Goal: Task Accomplishment & Management: Complete application form

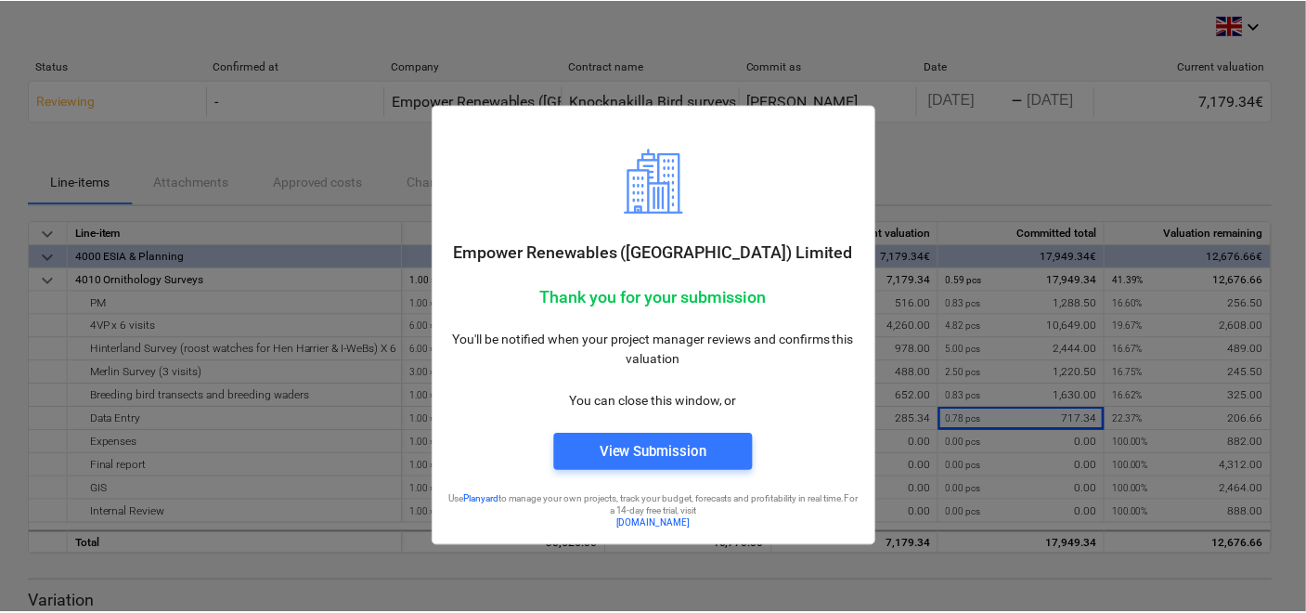
scroll to position [0, 20]
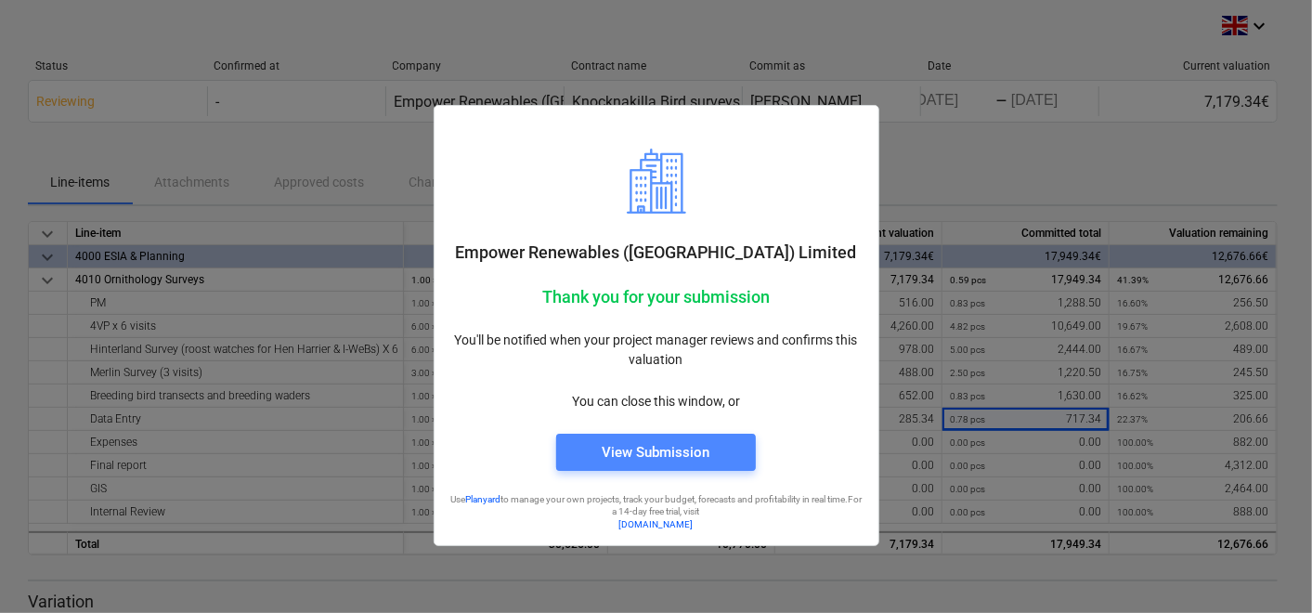
click at [647, 446] on div "View Submission" at bounding box center [656, 452] width 108 height 24
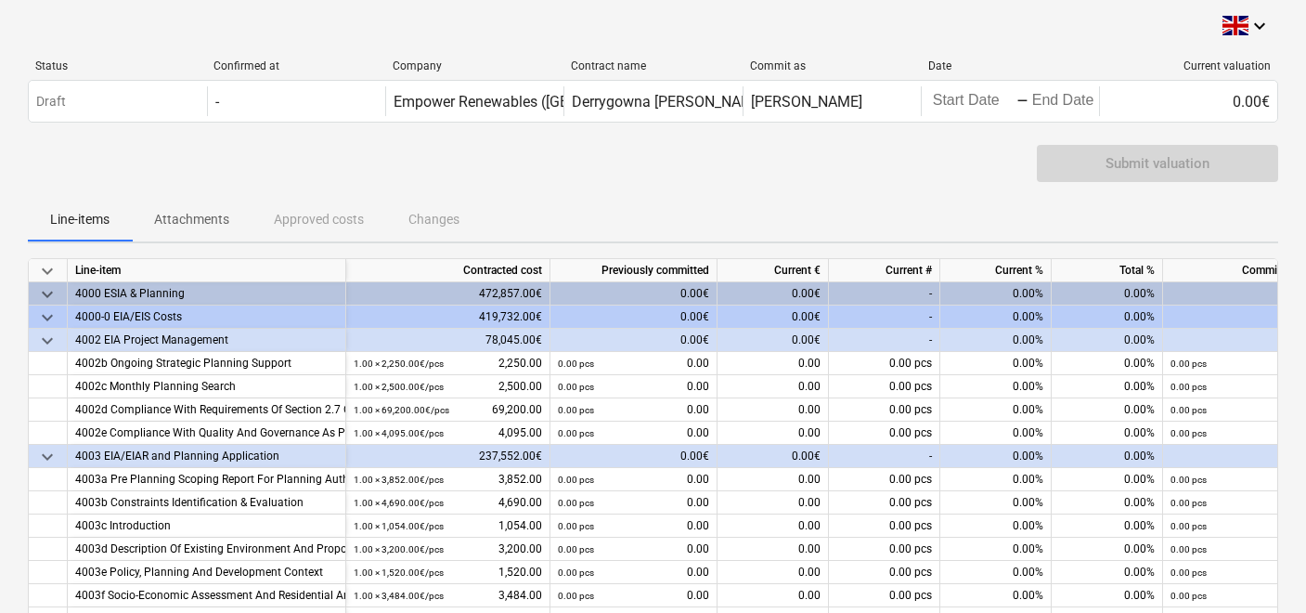
scroll to position [212, 0]
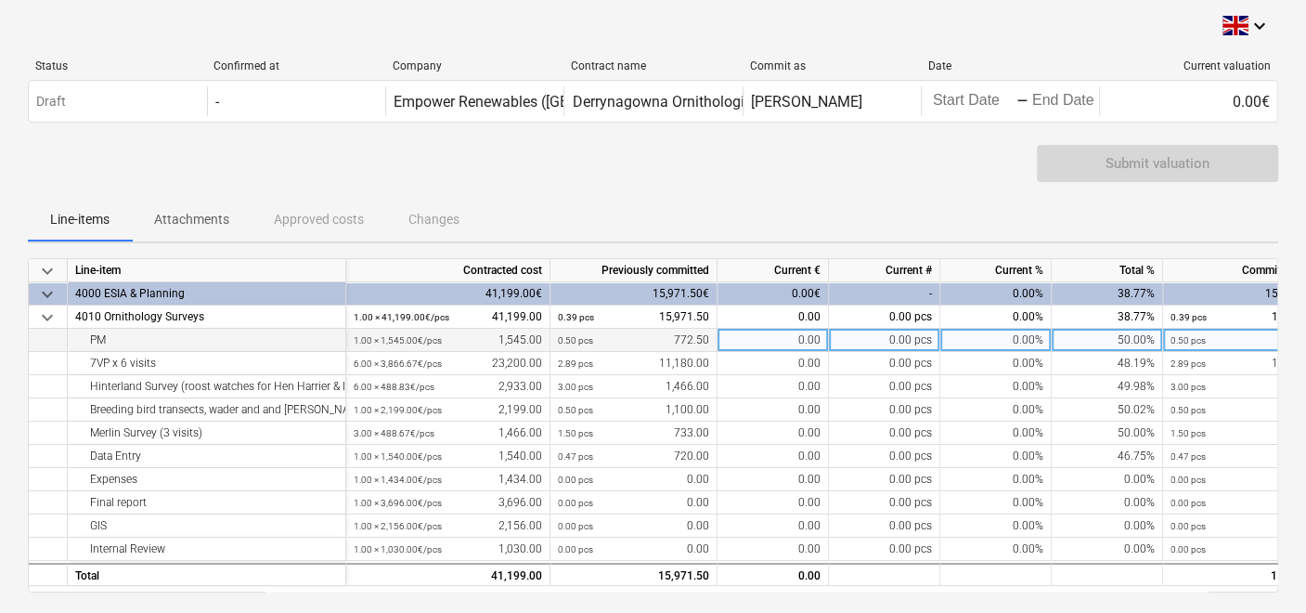
click at [769, 338] on div "0.00" at bounding box center [773, 340] width 111 height 23
type input "516"
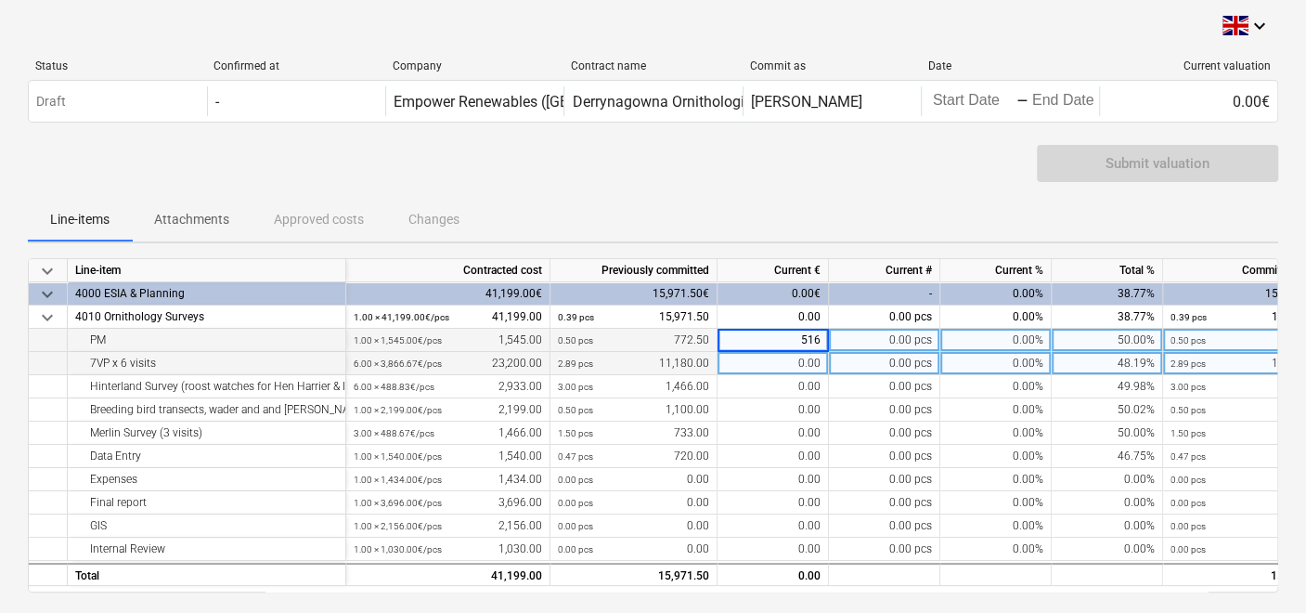
click at [784, 369] on div "0.00" at bounding box center [773, 363] width 111 height 23
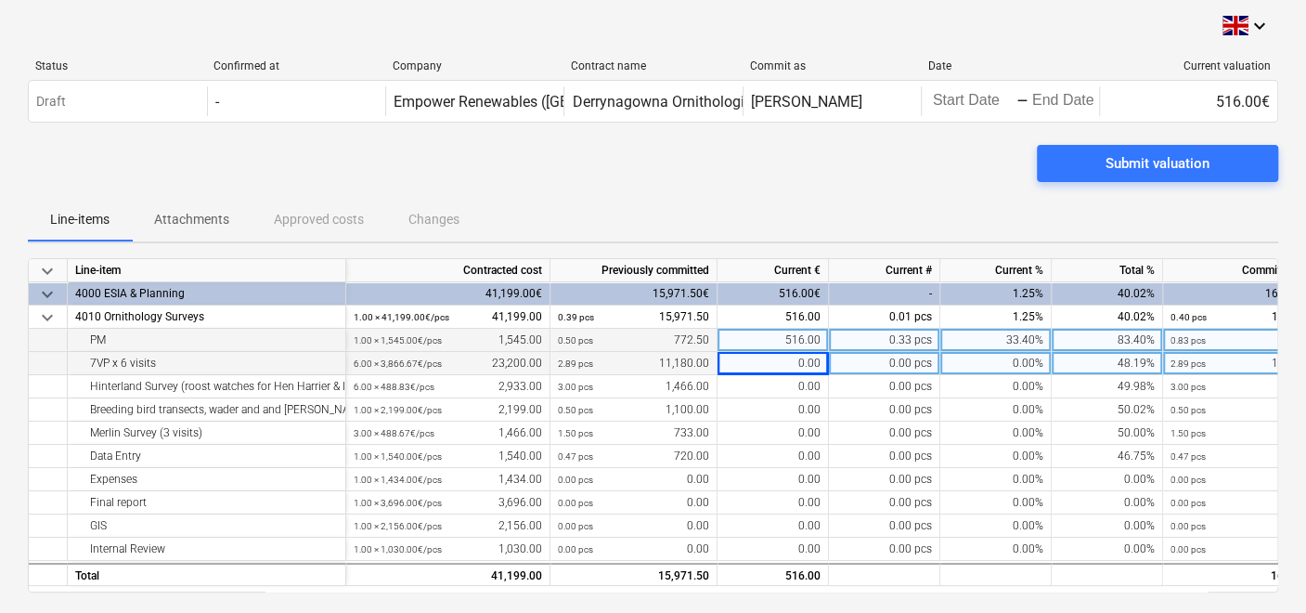
click at [780, 357] on div "0.00" at bounding box center [773, 363] width 111 height 23
drag, startPoint x: 780, startPoint y: 357, endPoint x: 790, endPoint y: 356, distance: 10.3
click at [790, 356] on input at bounding box center [773, 363] width 110 height 22
type input "7454"
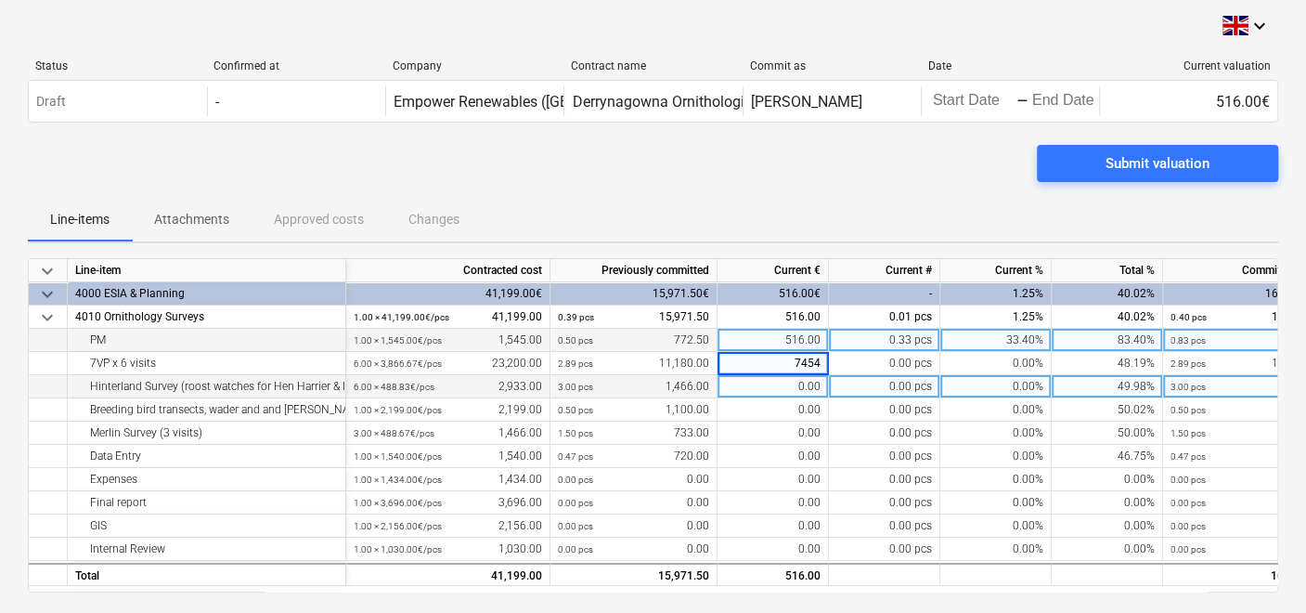
click at [776, 384] on div "0.00" at bounding box center [773, 386] width 111 height 23
type input "978"
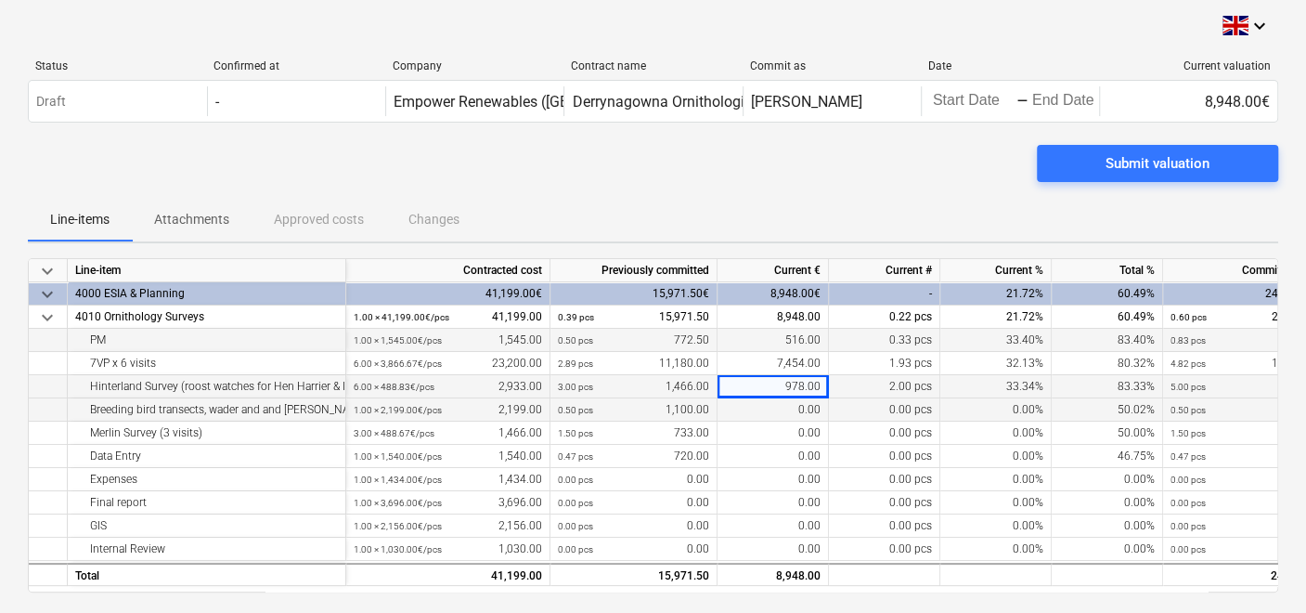
click at [772, 409] on div "0.00" at bounding box center [773, 409] width 111 height 23
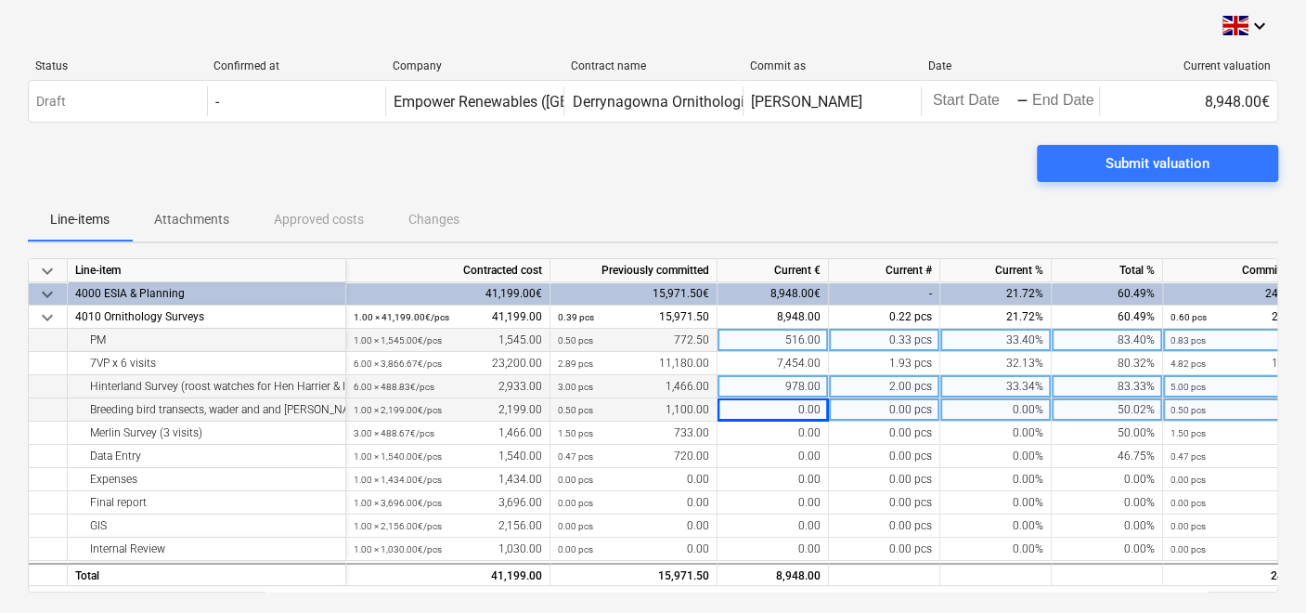
click at [758, 403] on div "0.00" at bounding box center [773, 409] width 111 height 23
type input "728"
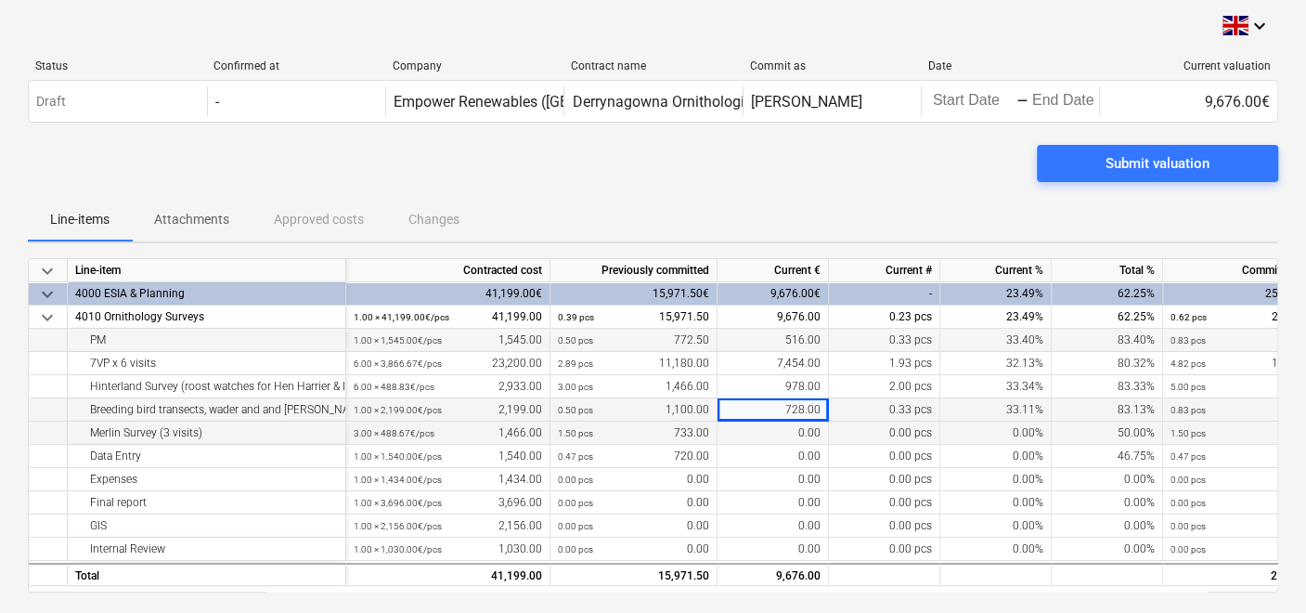
click at [770, 436] on div "0.00" at bounding box center [773, 432] width 111 height 23
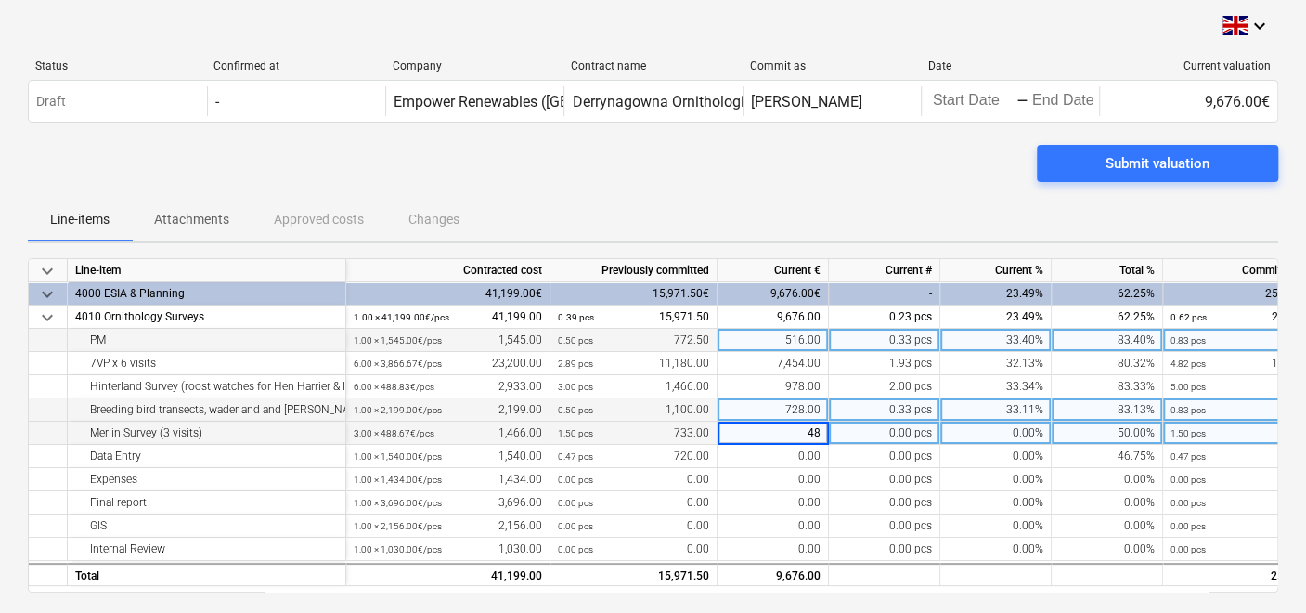
type input "488"
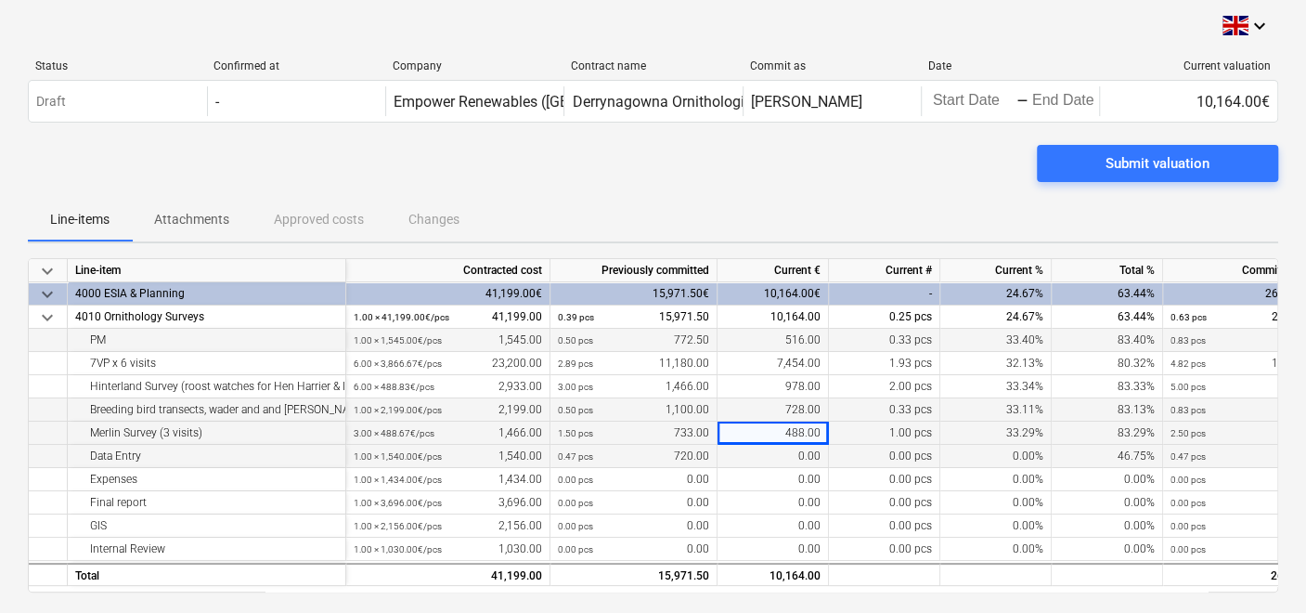
click at [754, 454] on div "0.00" at bounding box center [773, 456] width 111 height 23
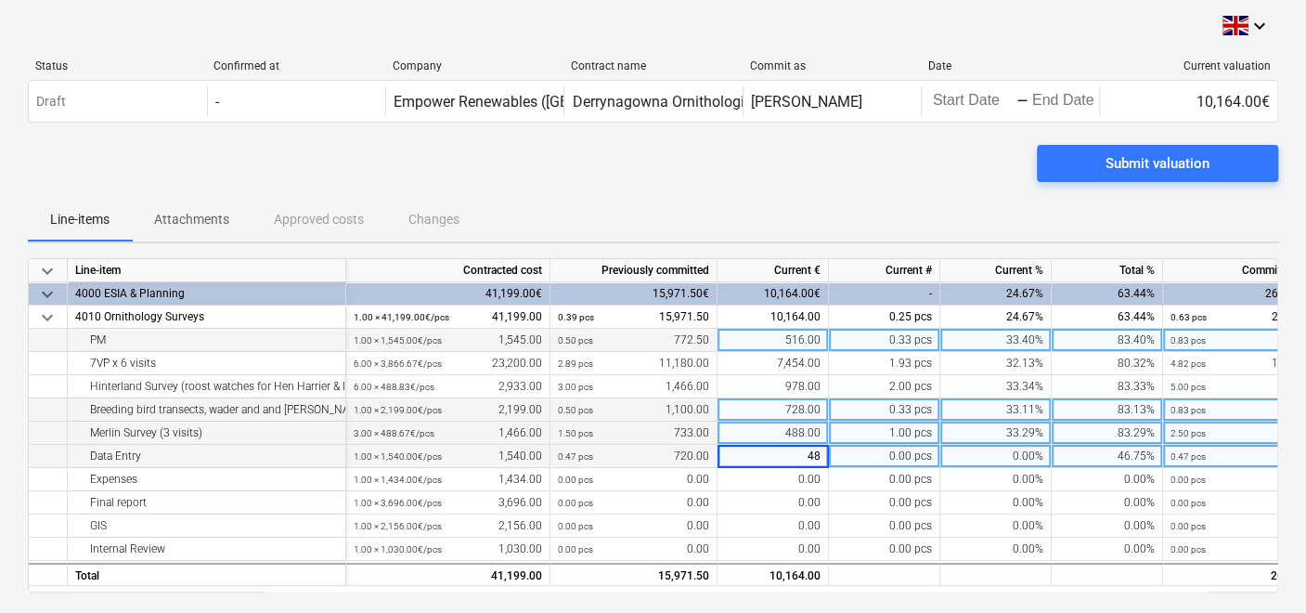
type input "480"
click at [774, 413] on div "728.00" at bounding box center [773, 409] width 111 height 23
type input "734"
click at [762, 429] on div "488.00" at bounding box center [773, 432] width 111 height 23
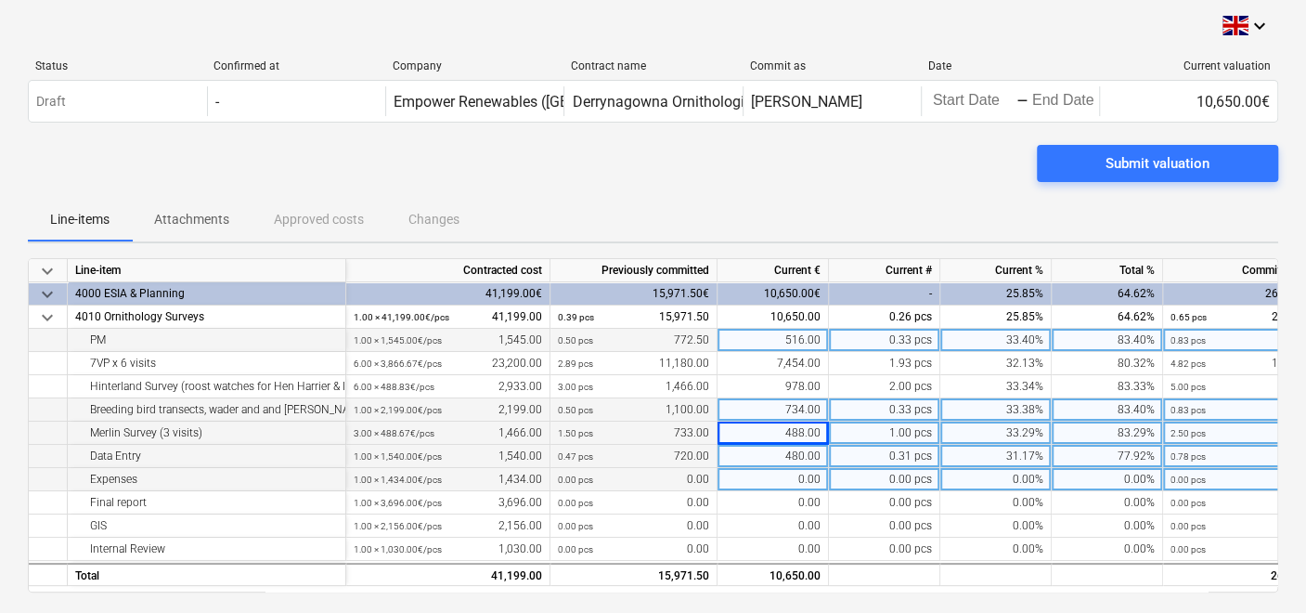
click at [766, 483] on div "0.00" at bounding box center [773, 479] width 111 height 23
click at [736, 431] on div "488.00" at bounding box center [773, 432] width 111 height 23
type input "485"
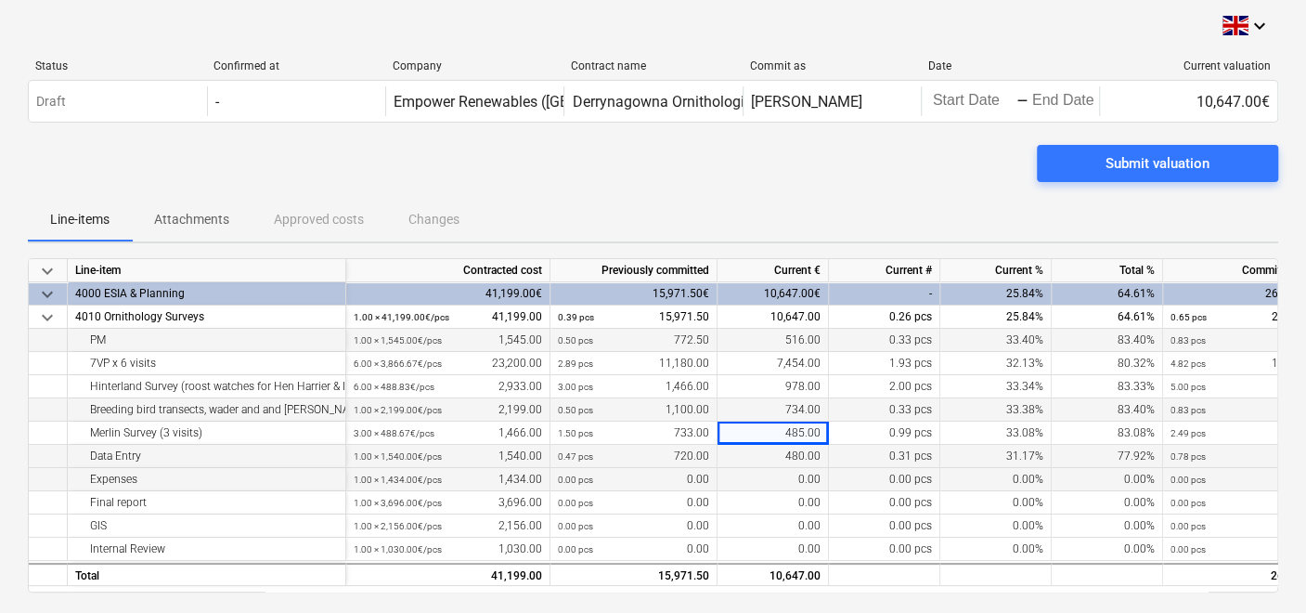
click at [761, 455] on div "480.00" at bounding box center [773, 456] width 111 height 23
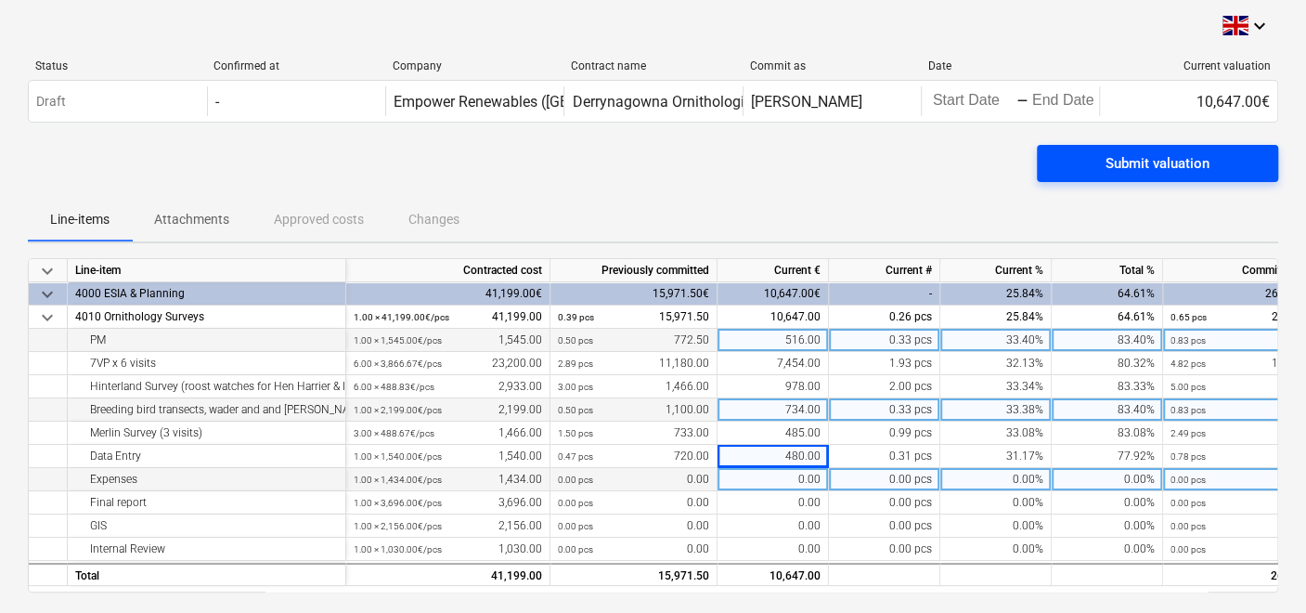
click at [1134, 162] on div "Submit valuation" at bounding box center [1158, 163] width 104 height 24
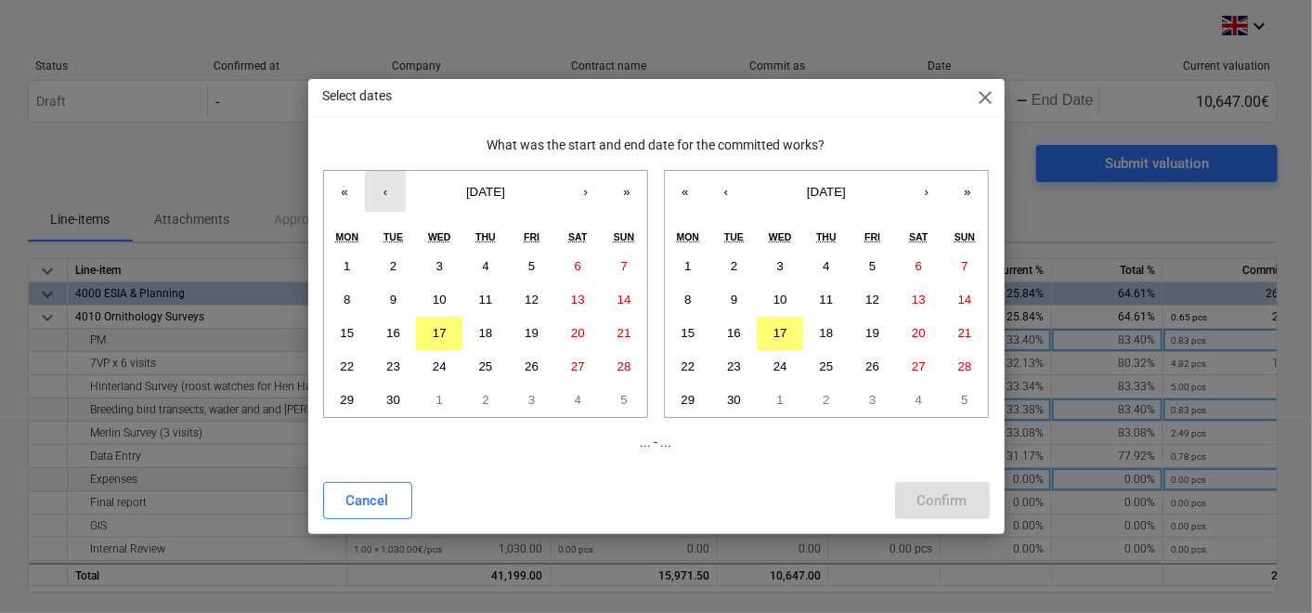
click at [378, 190] on button "‹" at bounding box center [385, 191] width 41 height 41
drag, startPoint x: 392, startPoint y: 262, endPoint x: 445, endPoint y: 273, distance: 54.1
click at [413, 265] on button "1" at bounding box center [393, 266] width 46 height 33
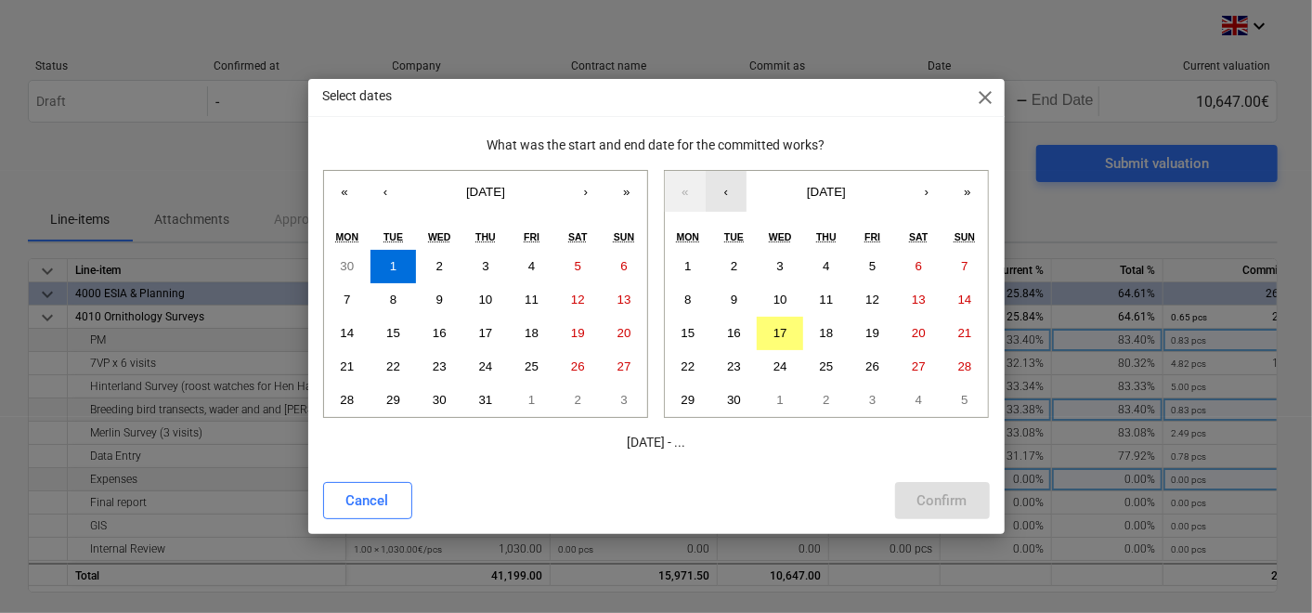
click at [728, 188] on button "‹" at bounding box center [725, 191] width 41 height 41
click at [962, 396] on abbr "31" at bounding box center [965, 400] width 14 height 14
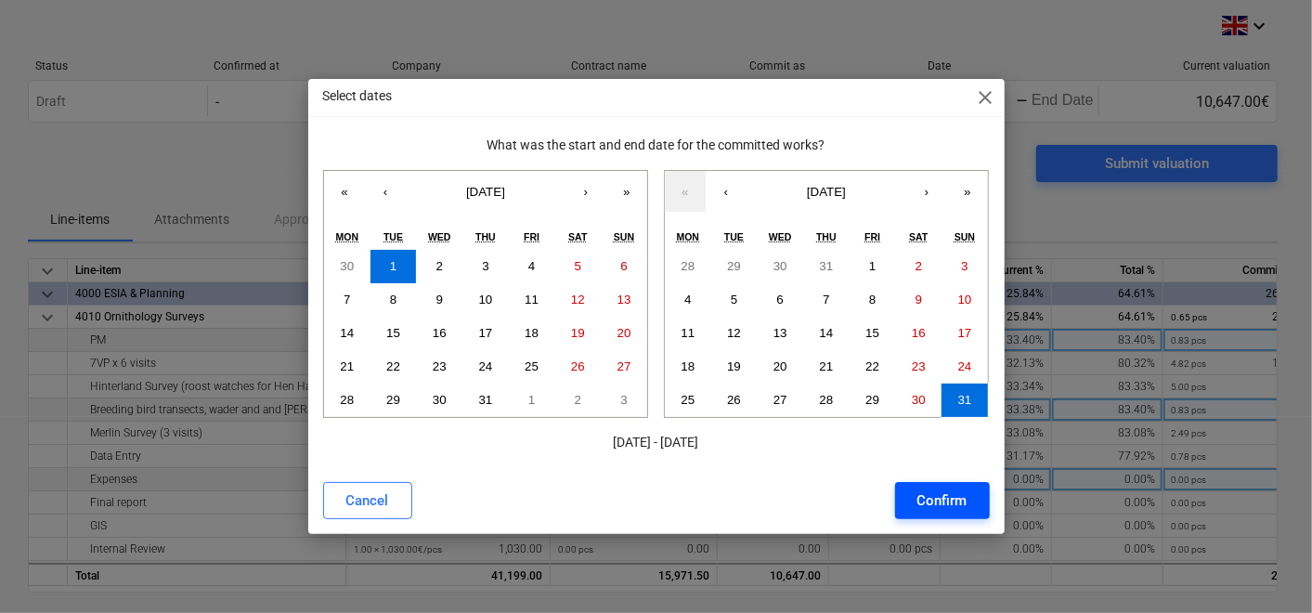
click at [944, 501] on div "Confirm" at bounding box center [942, 500] width 50 height 24
